Goal: Check status: Check status

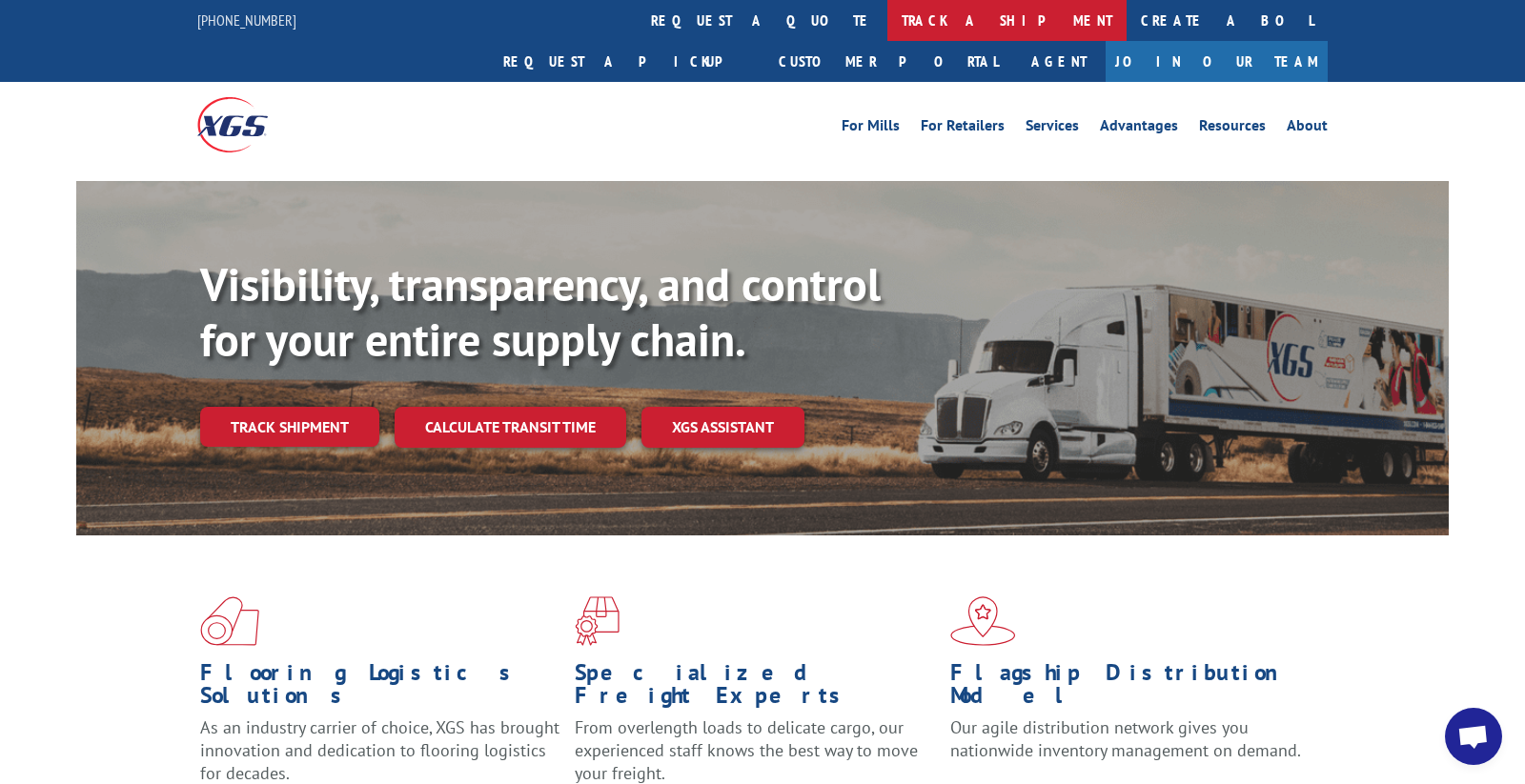
click at [887, 20] on link "track a shipment" at bounding box center [1007, 20] width 239 height 41
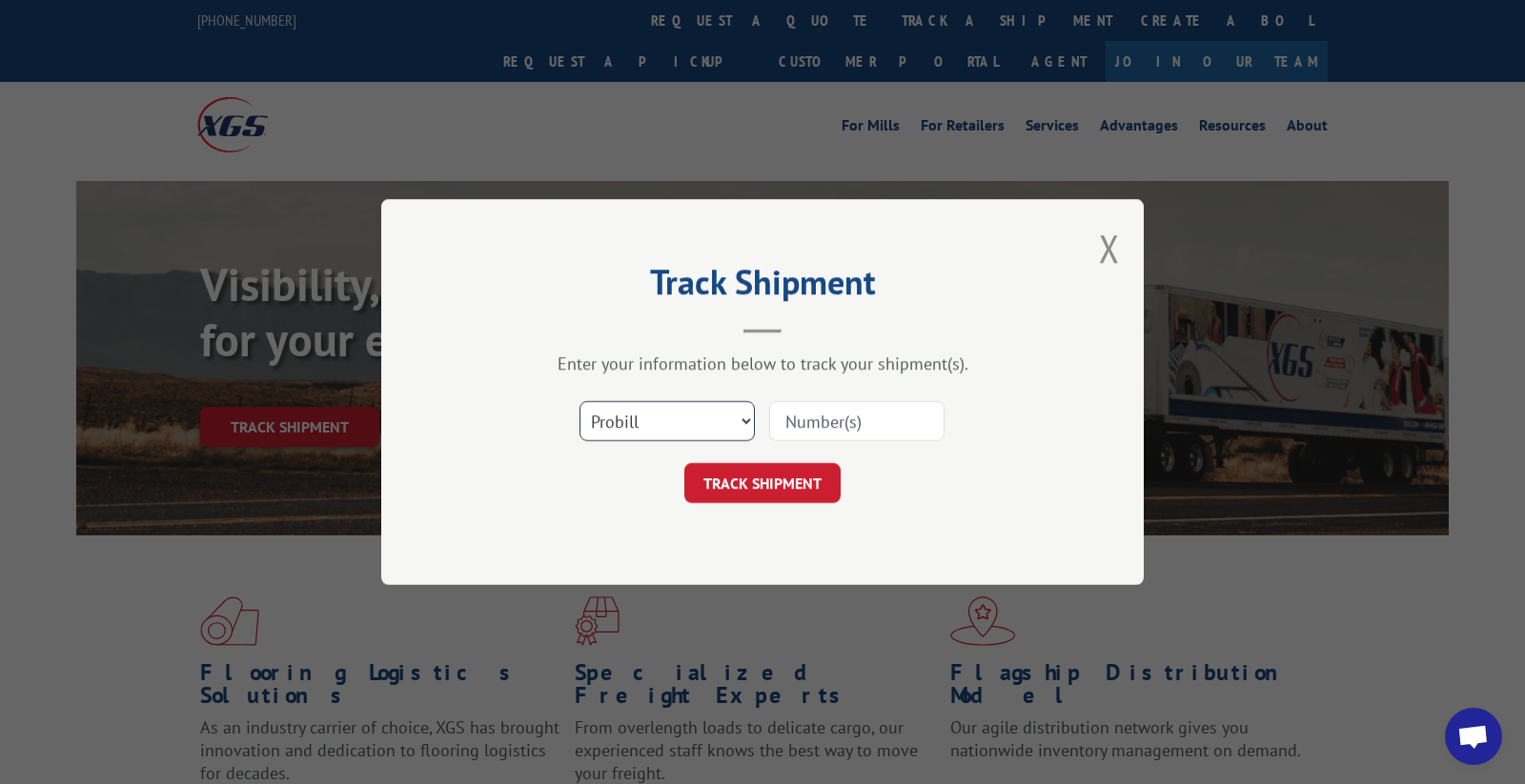
click at [687, 411] on select "Select category... Probill BOL PO" at bounding box center [667, 421] width 175 height 40
select select "bol"
click at [580, 401] on select "Select category... Probill BOL PO" at bounding box center [667, 421] width 175 height 40
click at [818, 417] on input at bounding box center [856, 421] width 175 height 40
paste input "HHH0061152741"
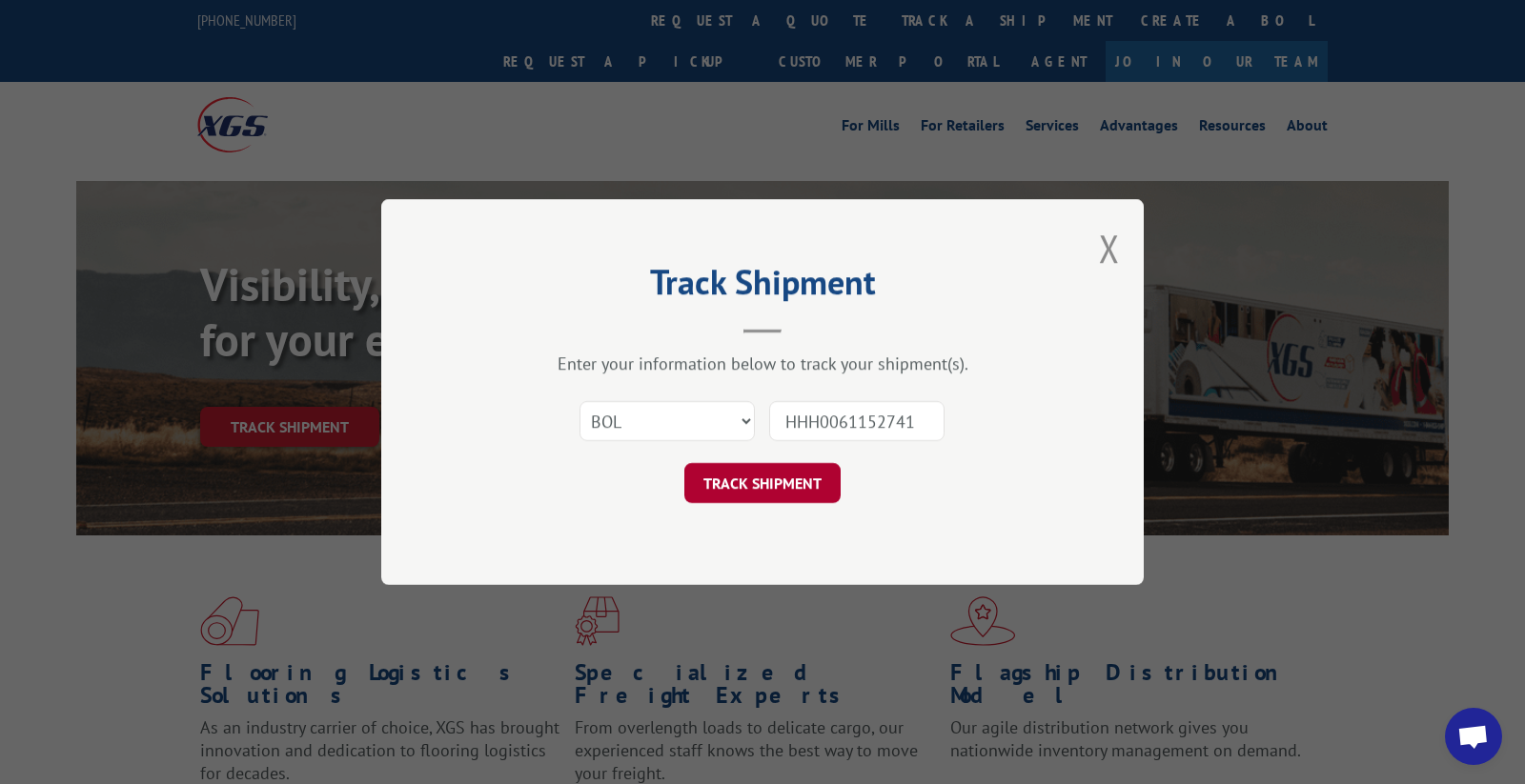
type input "HHH0061152741"
click at [771, 488] on button "TRACK SHIPMENT" at bounding box center [762, 482] width 156 height 40
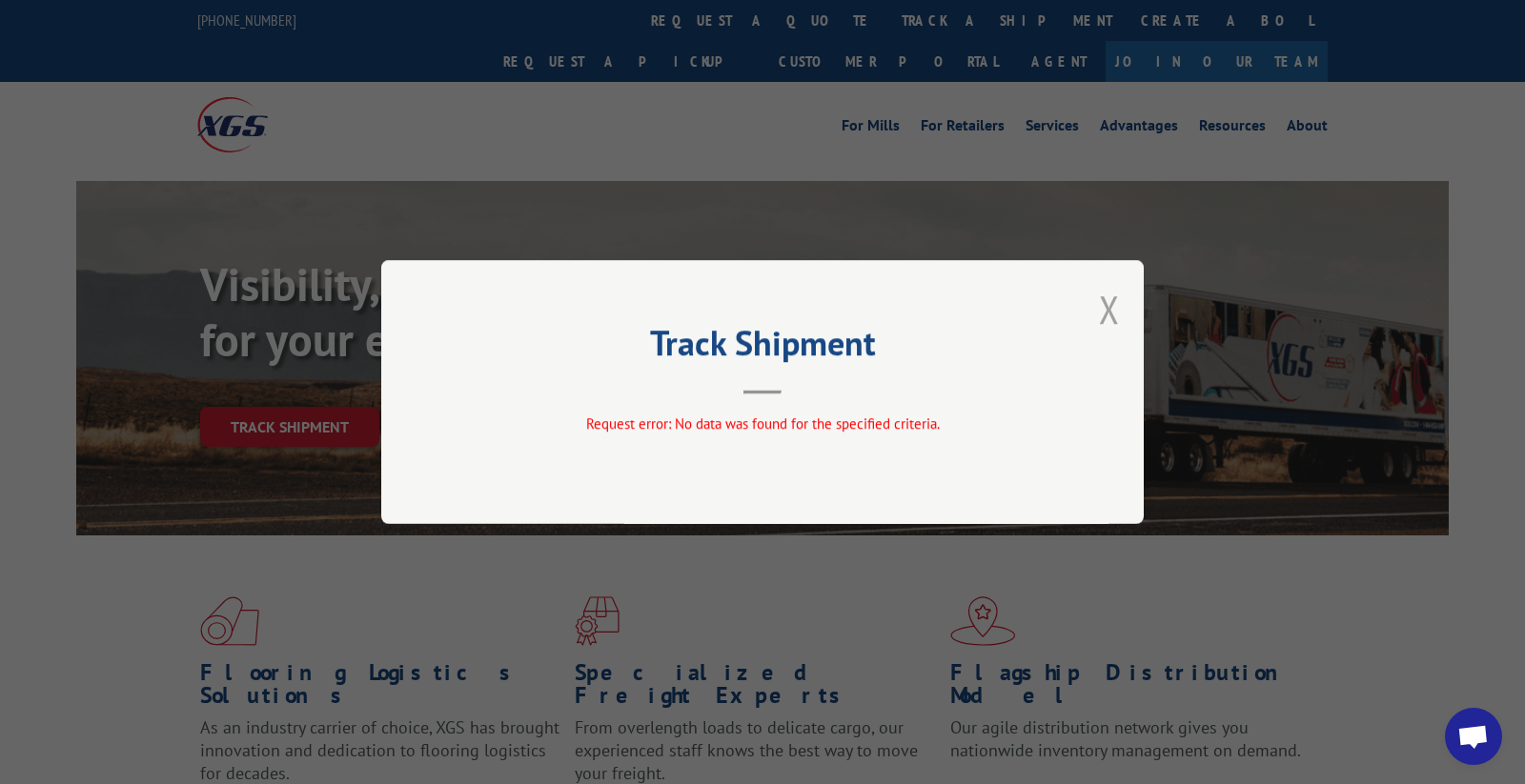
click at [1113, 312] on button "Close modal" at bounding box center [1109, 308] width 21 height 50
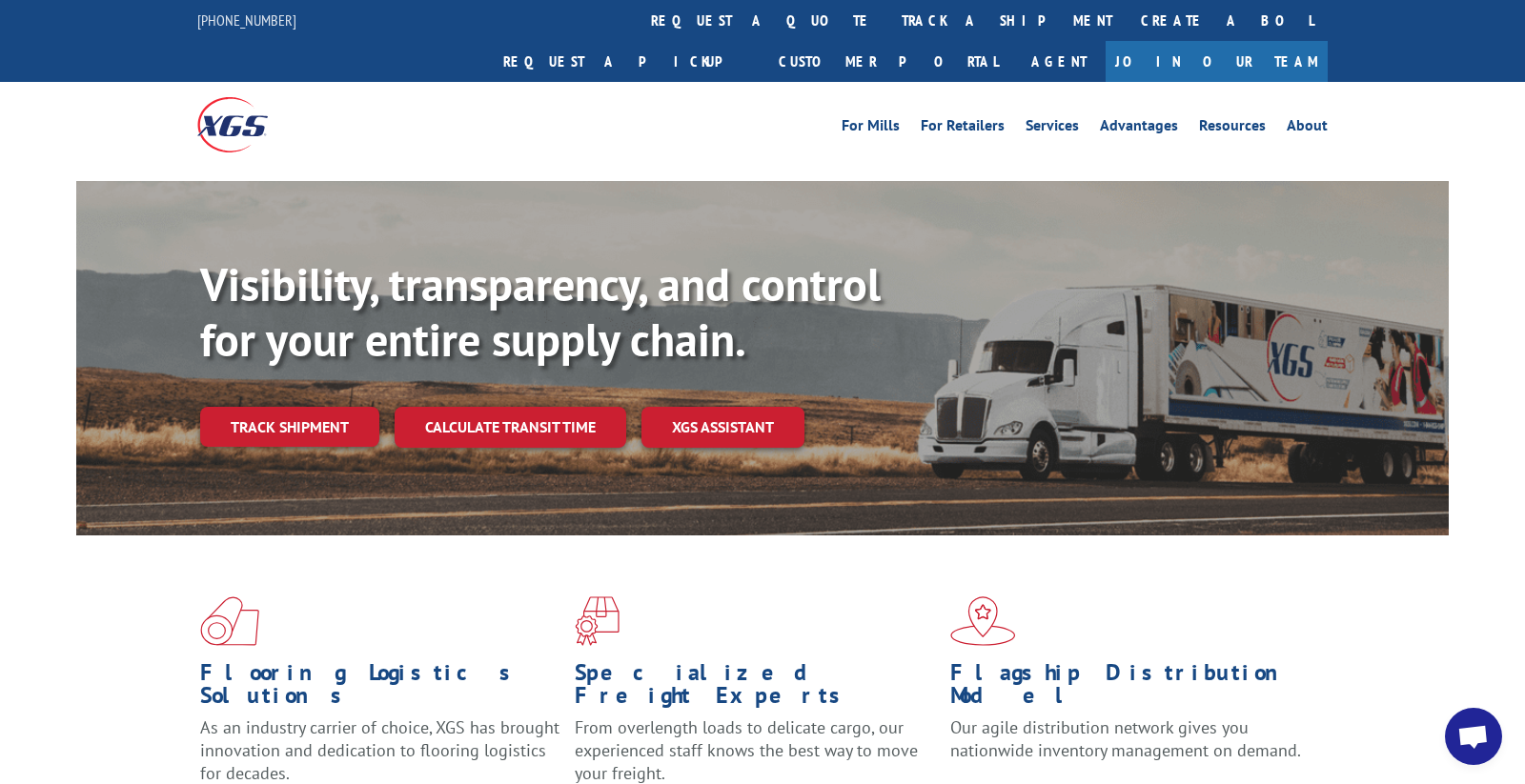
click at [1475, 729] on span "Open chat" at bounding box center [1474, 738] width 32 height 27
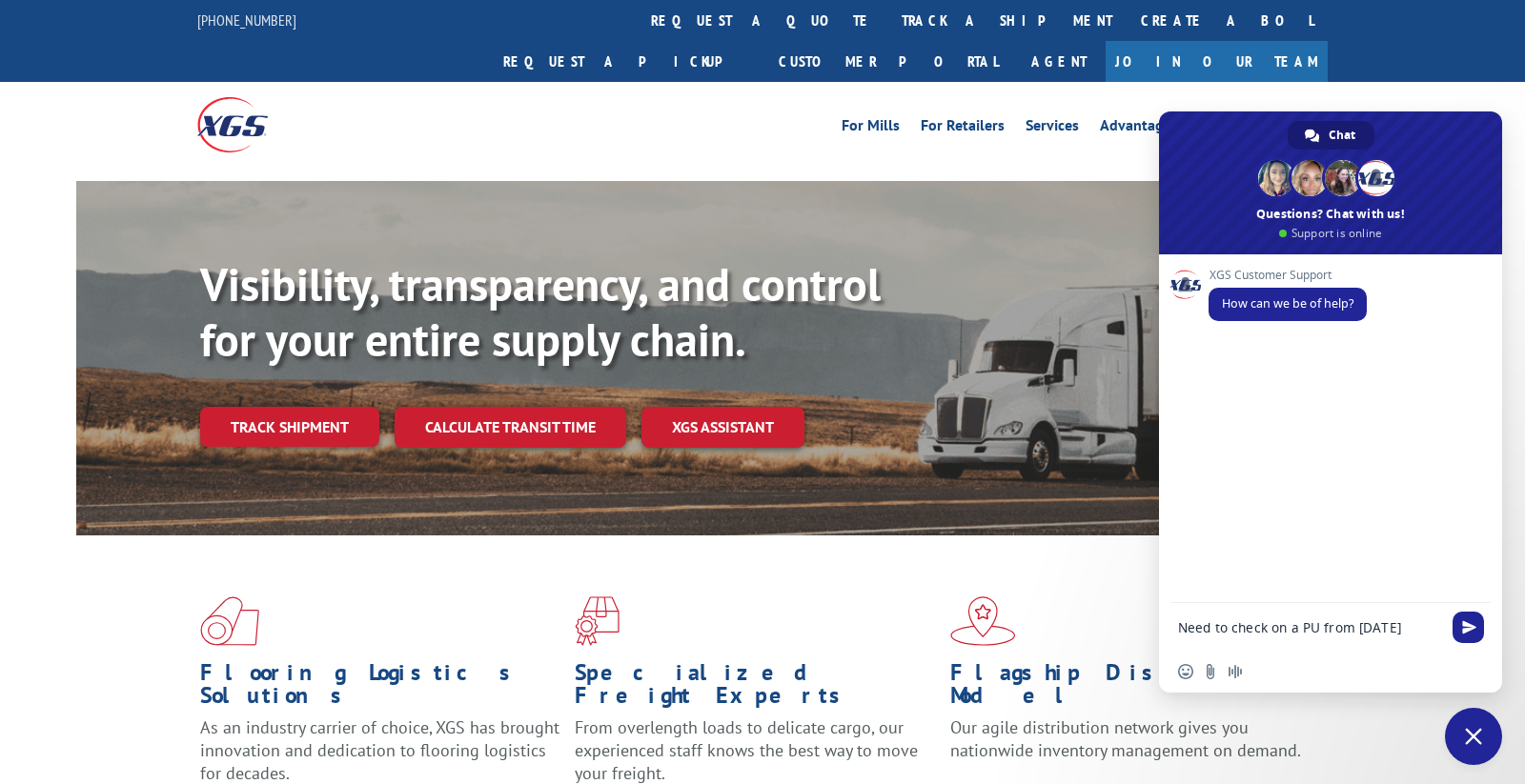
type textarea "Need to check on a PU from [DATE]"
click at [1464, 636] on span "Send" at bounding box center [1469, 628] width 32 height 32
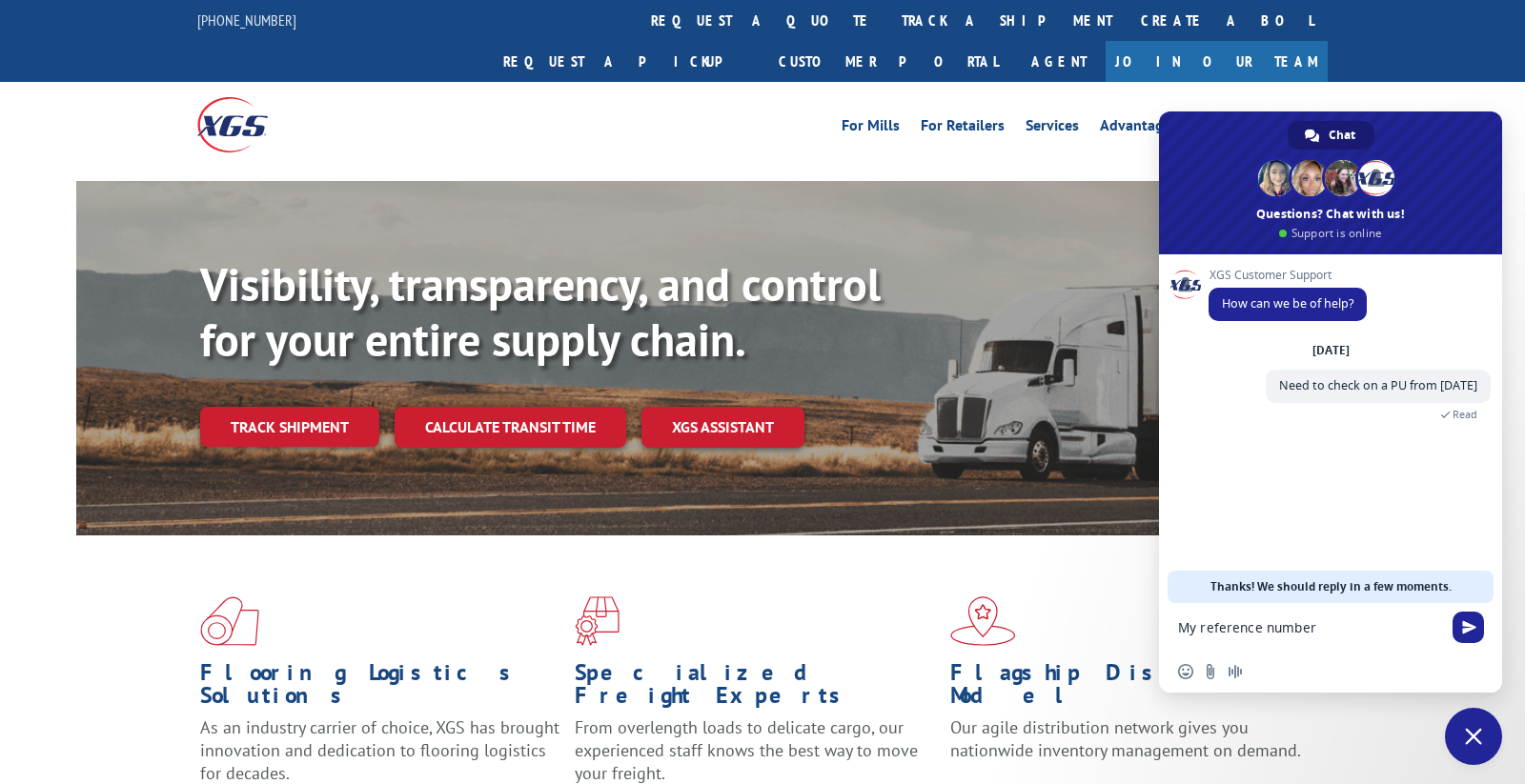
paste textarea "HHH0061152741"
type textarea "My reference number HHH0061152741"
click at [1465, 630] on span "Send" at bounding box center [1470, 627] width 14 height 14
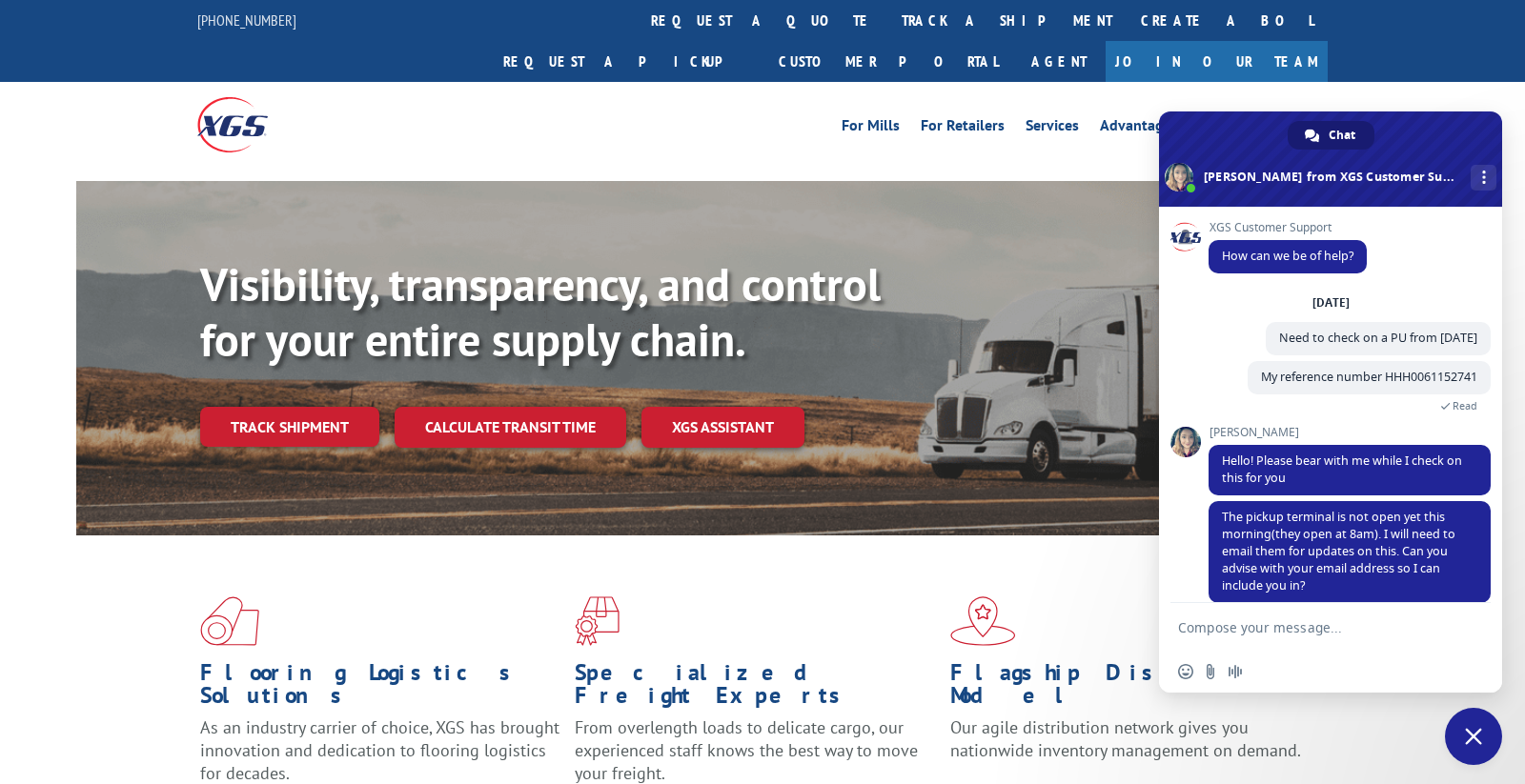
scroll to position [27, 0]
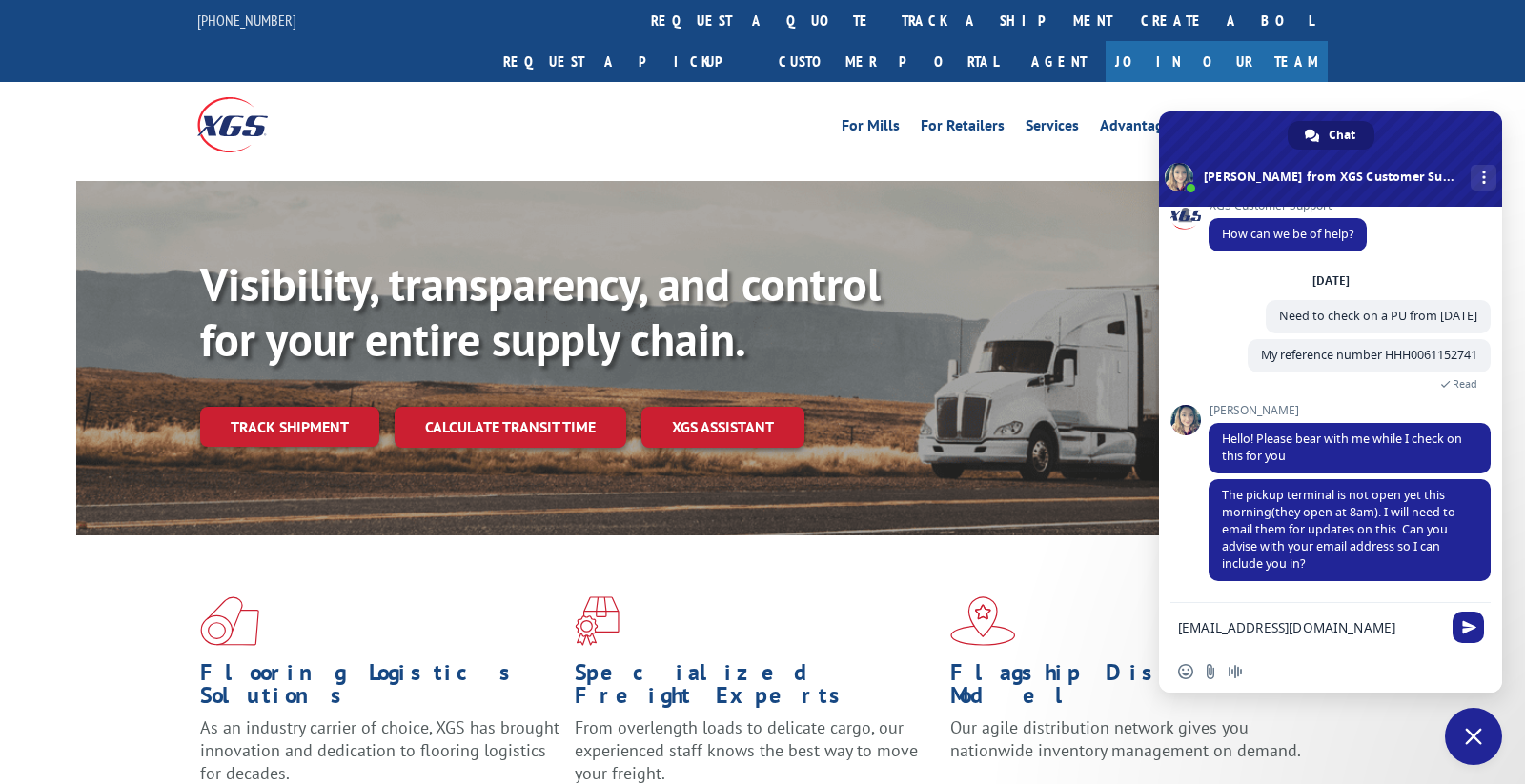
type textarea "[EMAIL_ADDRESS][DOMAIN_NAME]"
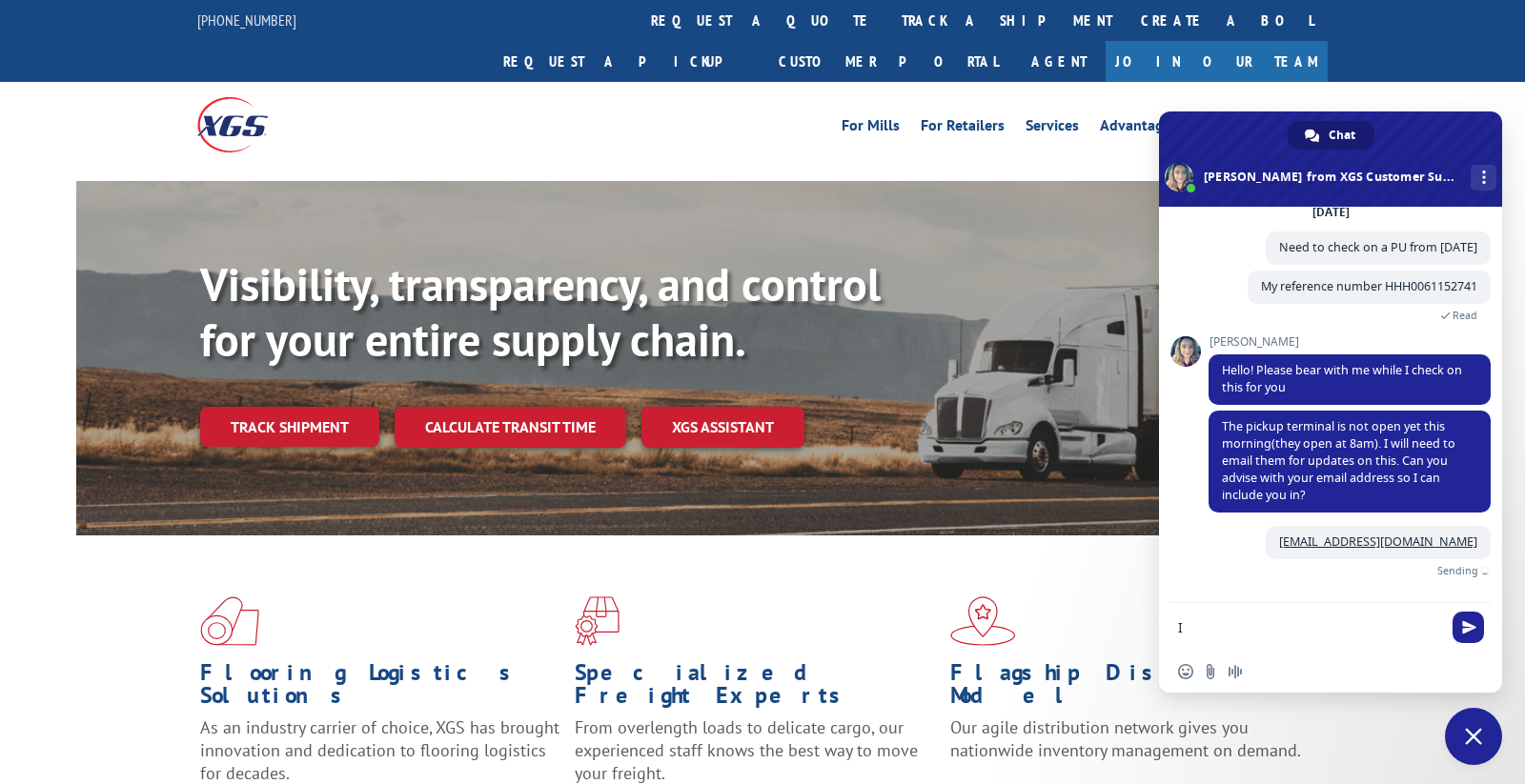
scroll to position [73, 0]
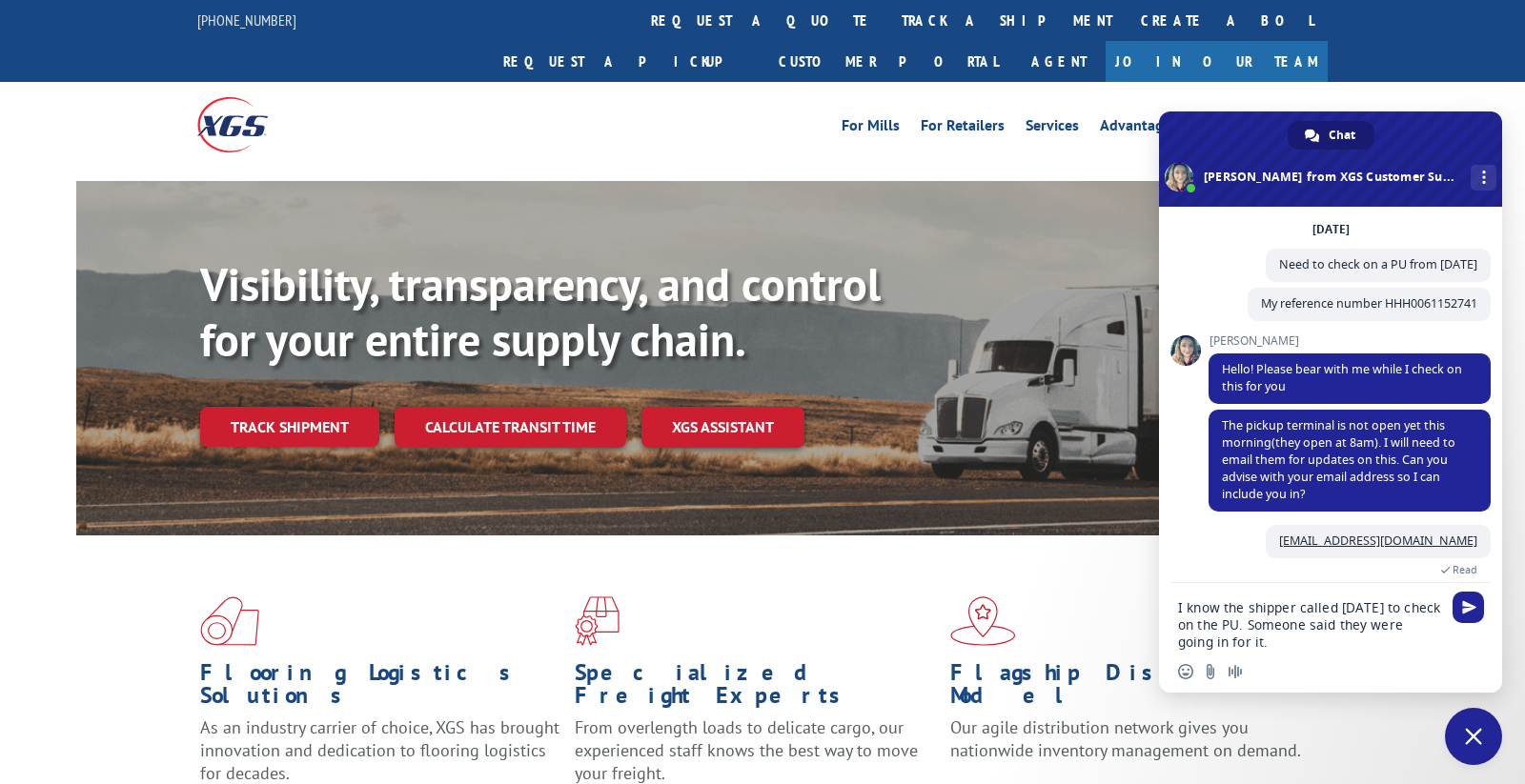
type textarea "I know the shipper called [DATE] to check on the PU. Someone said they were goi…"
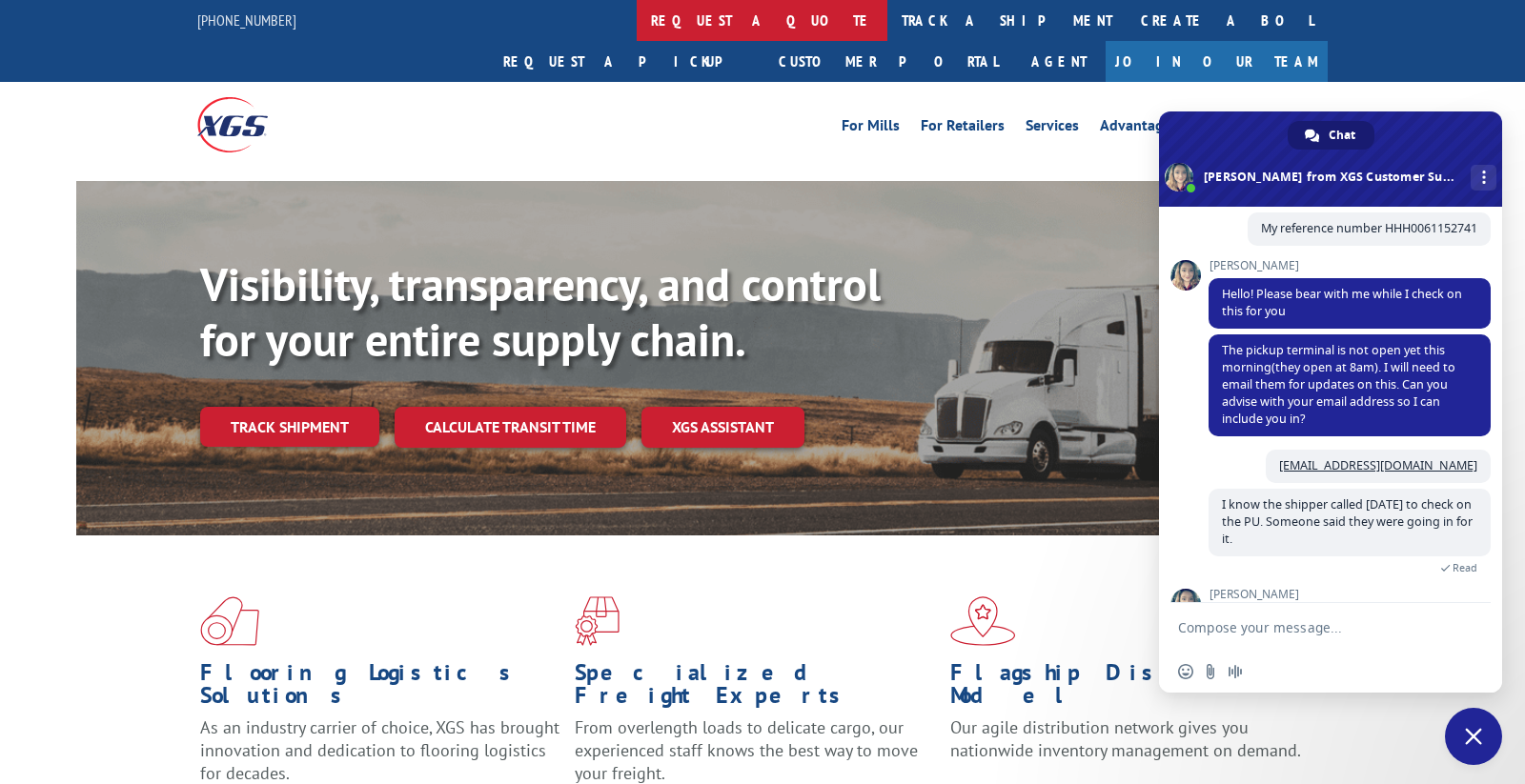
scroll to position [285, 0]
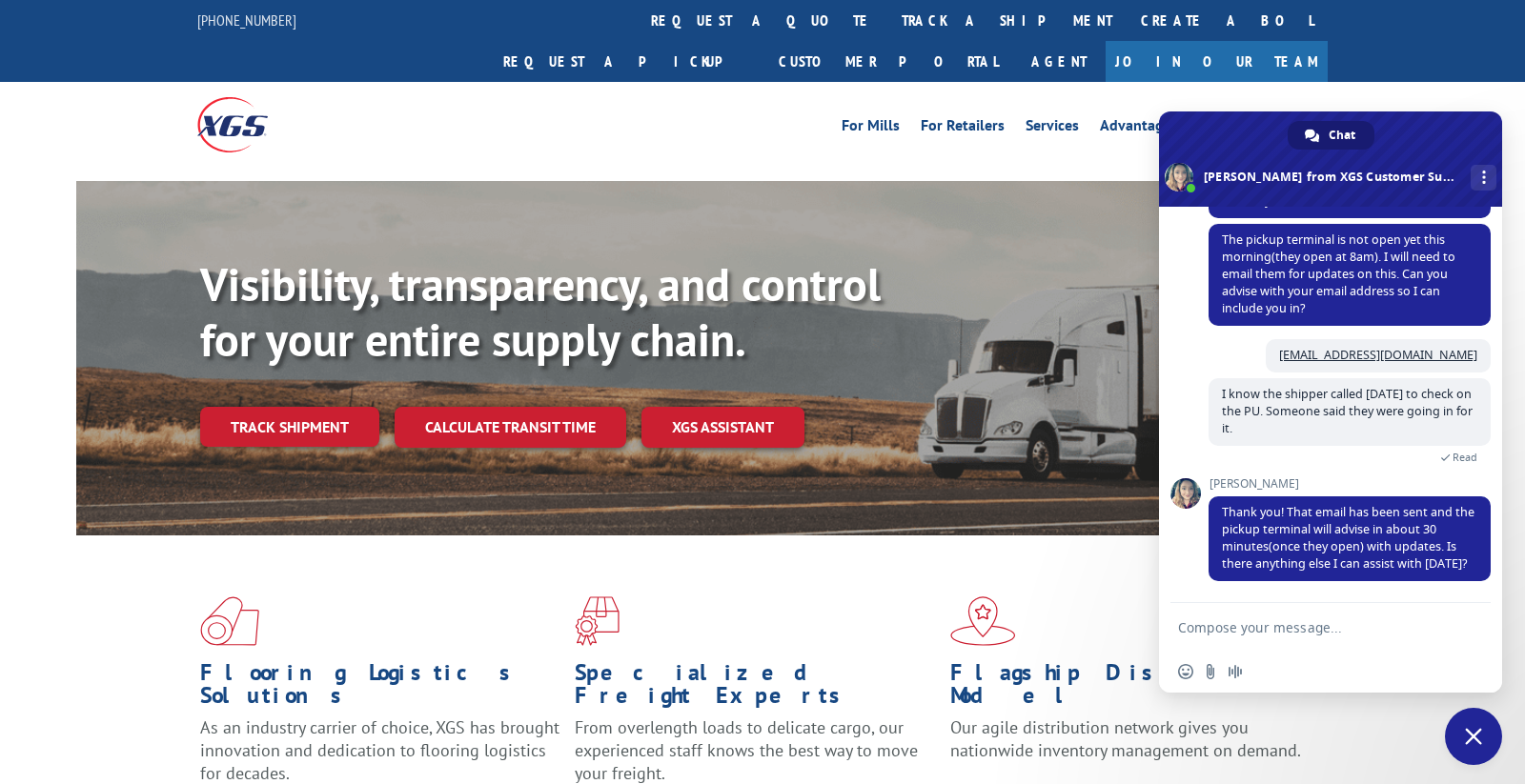
click at [1342, 642] on form at bounding box center [1309, 629] width 263 height 51
click at [1340, 636] on textarea "Compose your message..." at bounding box center [1309, 627] width 263 height 17
type textarea "That was it thank you"
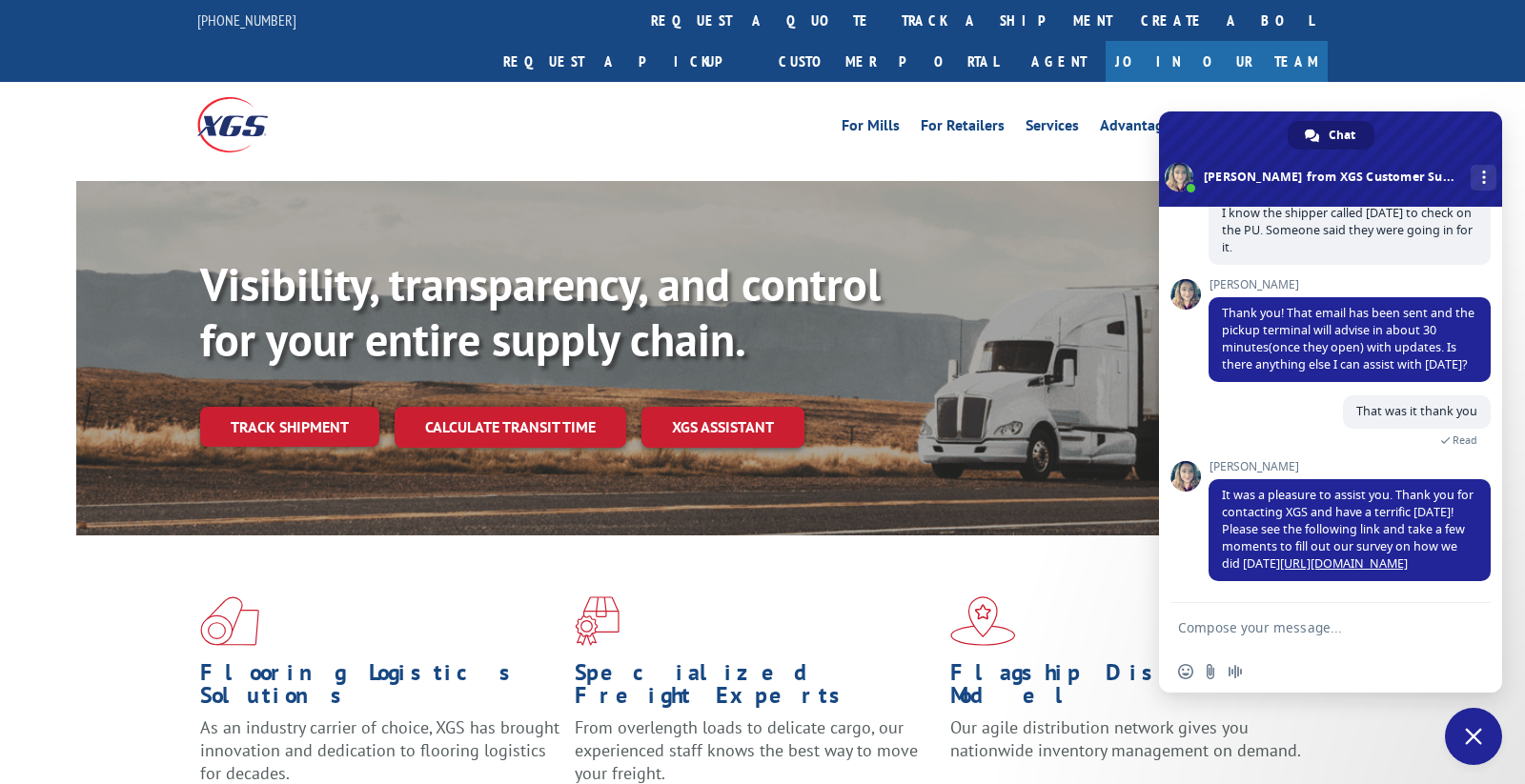
scroll to position [483, 0]
click at [1393, 571] on link "[URL][DOMAIN_NAME]" at bounding box center [1343, 564] width 128 height 16
click at [1441, 82] on div "For [PERSON_NAME] For Retailers Services Advantages Resources About For [PERSON…" at bounding box center [762, 125] width 1525 height 85
click at [1485, 750] on span "Close chat" at bounding box center [1474, 737] width 57 height 57
